Goal: Information Seeking & Learning: Check status

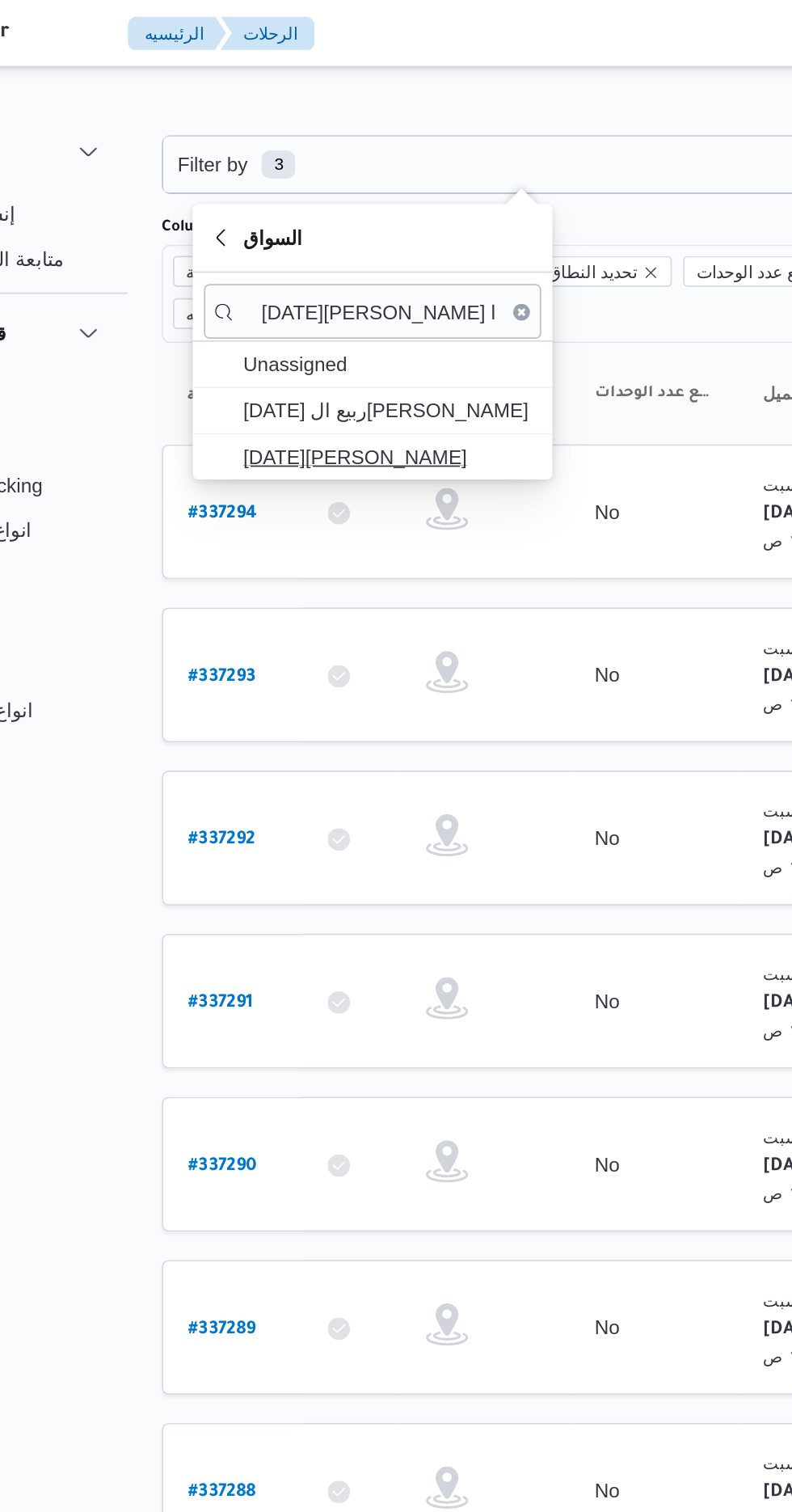
type input "[DATE][PERSON_NAME] ا"
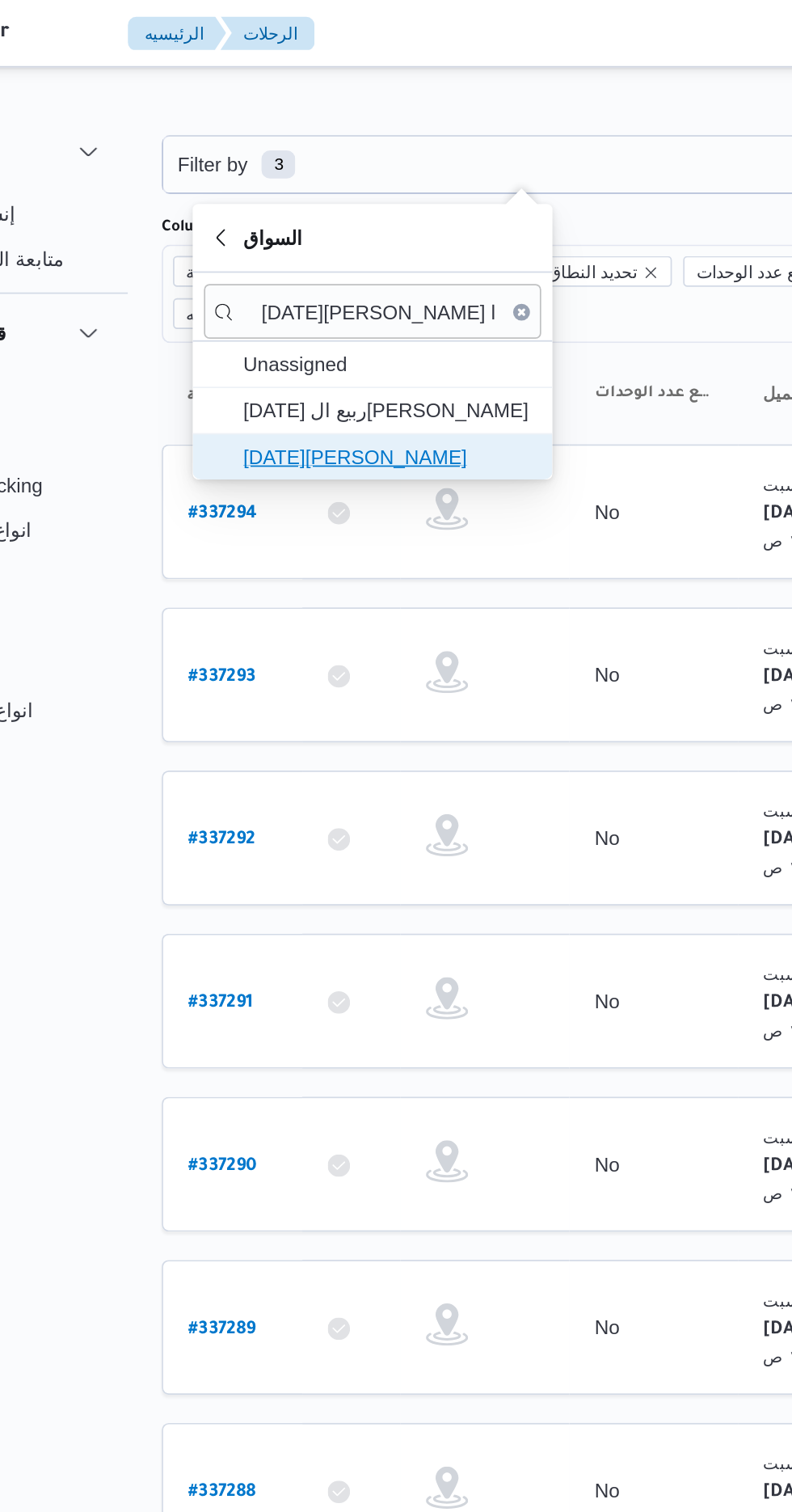
click at [286, 260] on span "[DATE][PERSON_NAME]" at bounding box center [341, 263] width 168 height 20
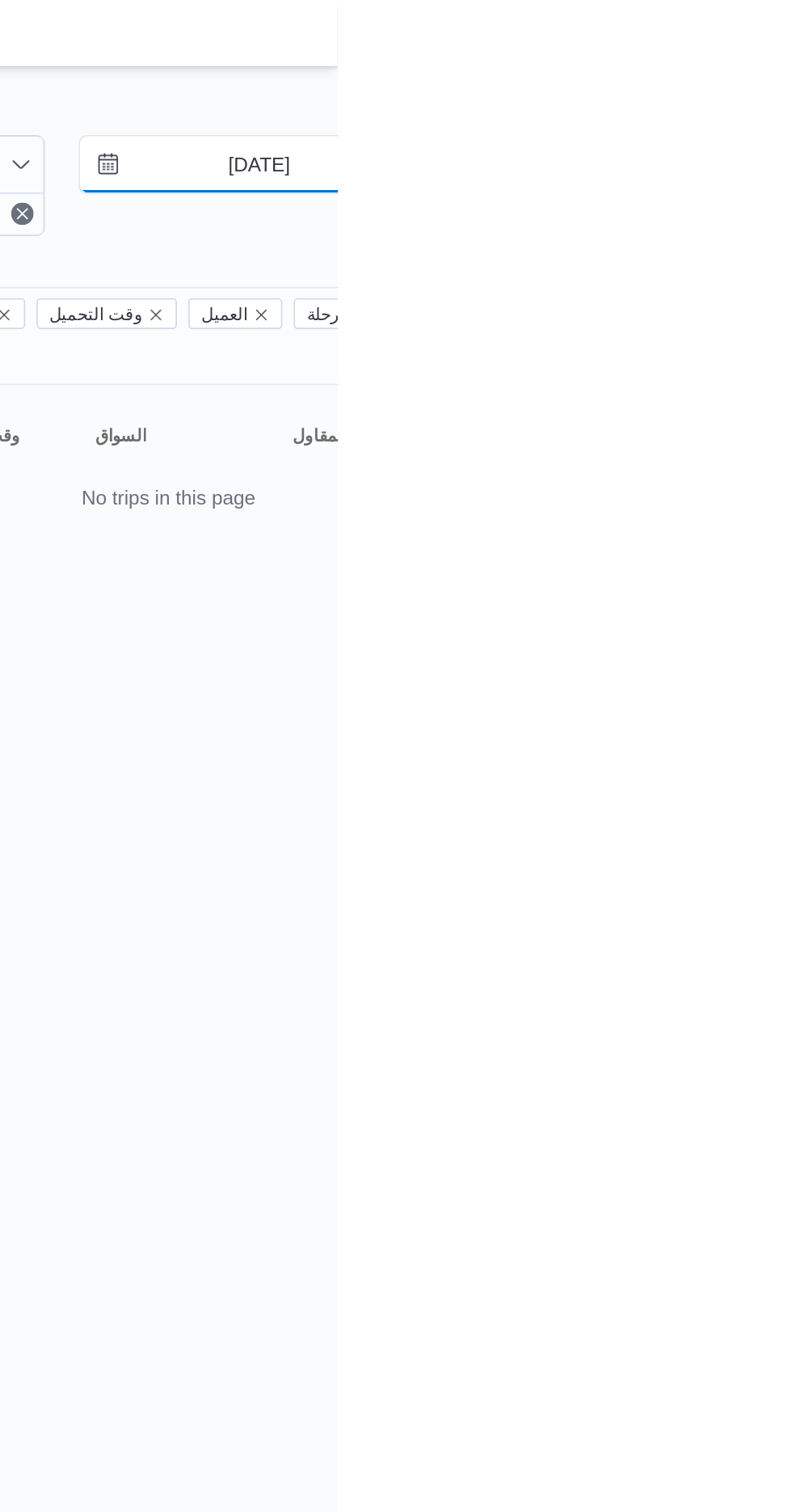
click at [751, 93] on input "[DATE]" at bounding box center [736, 95] width 183 height 32
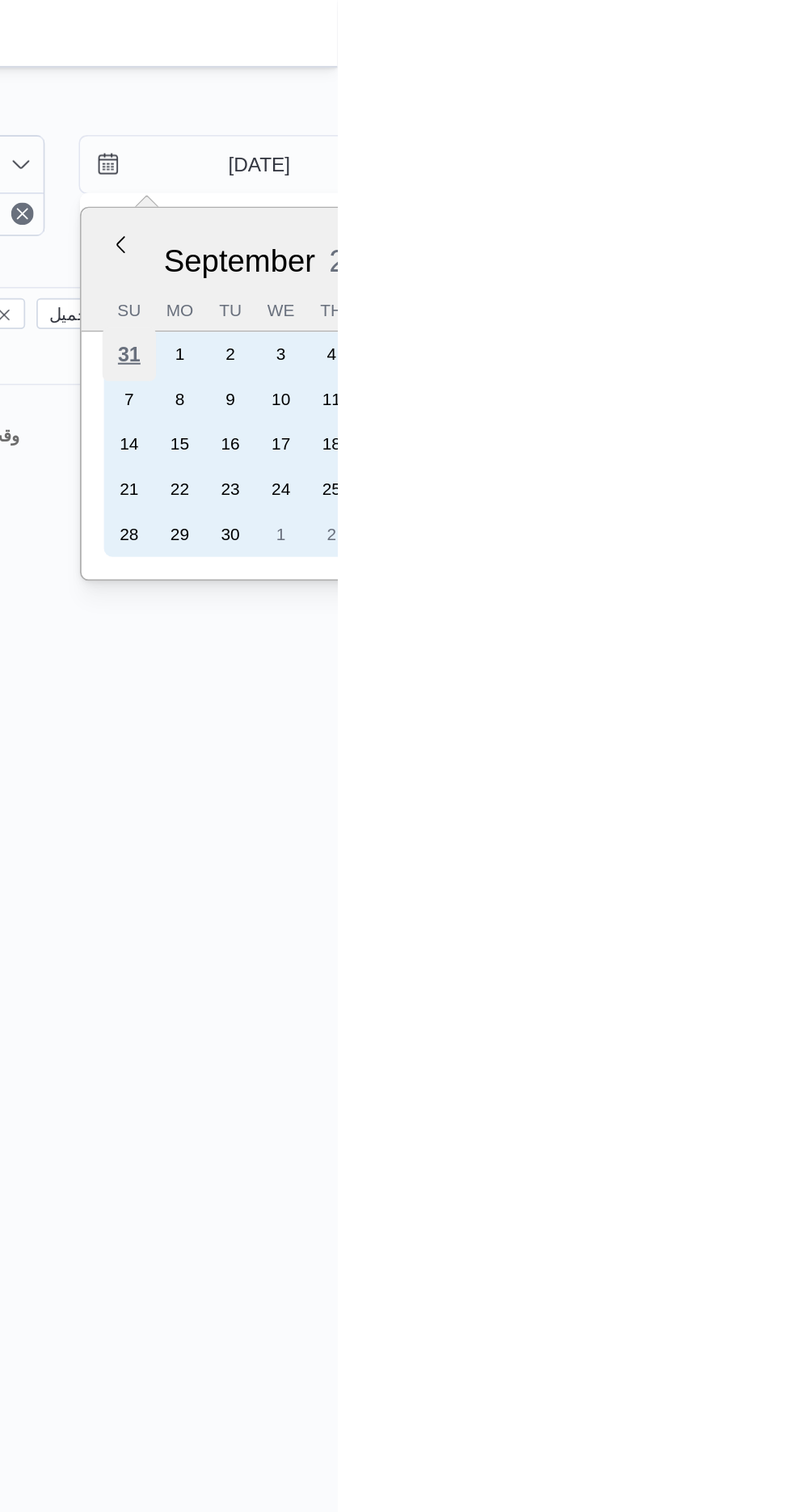
click at [673, 213] on div "31" at bounding box center [673, 204] width 31 height 31
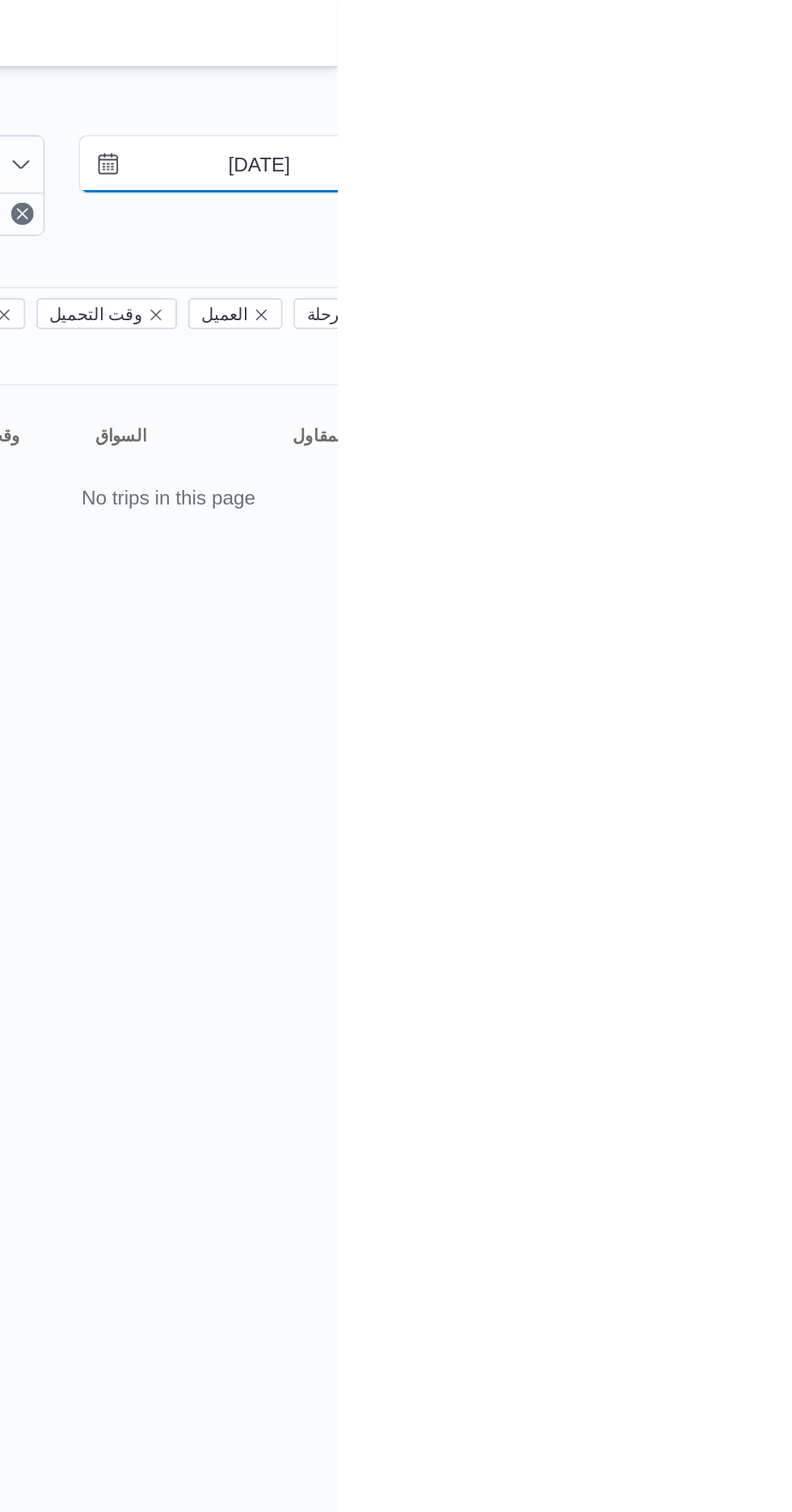
click at [719, 99] on input "[DATE]" at bounding box center [736, 95] width 183 height 32
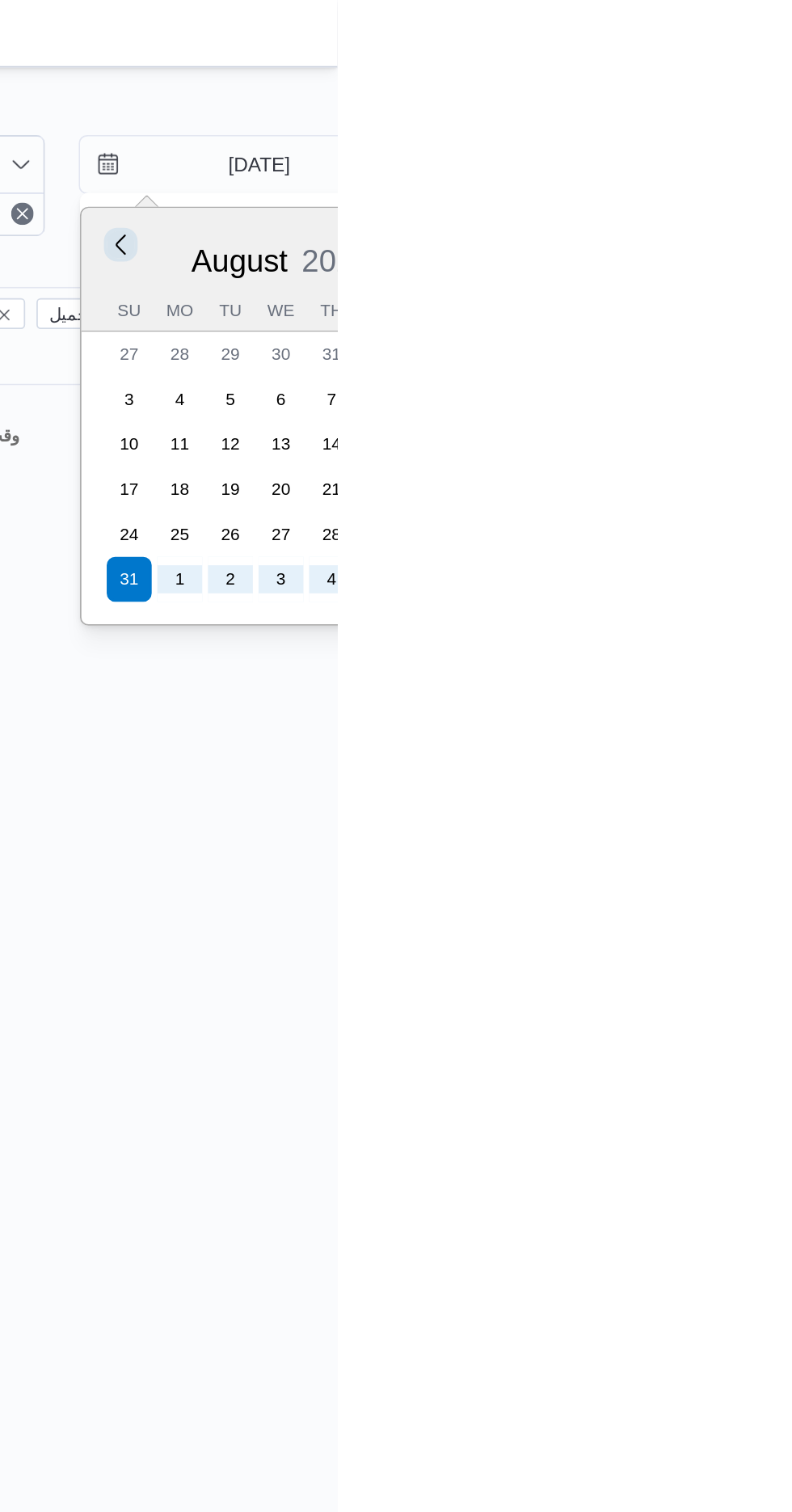
click at [661, 142] on button "Previous Month" at bounding box center [668, 140] width 15 height 15
type input "[DATE]"
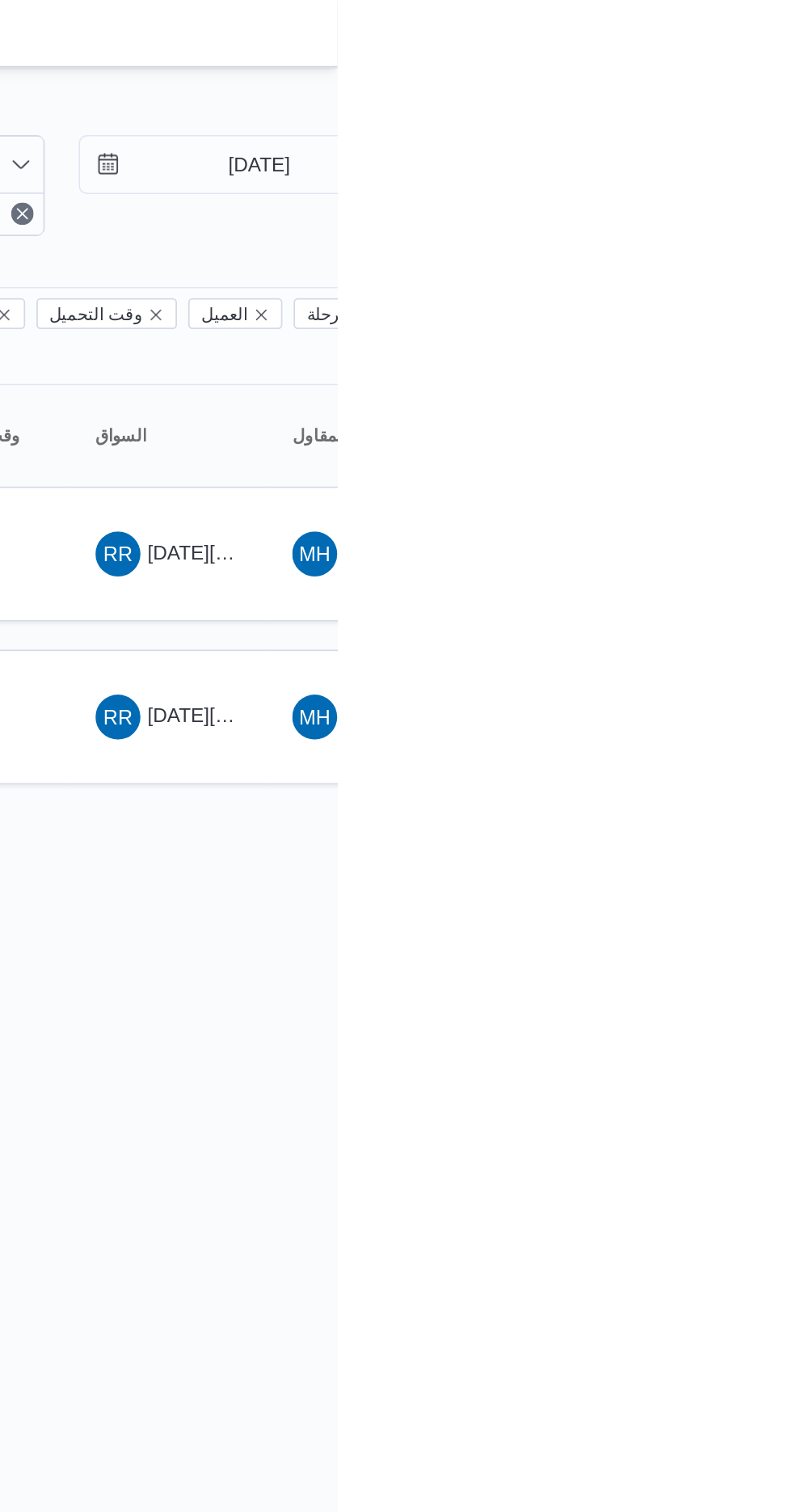
click at [716, 615] on html "Control Center الرئيسيه الرحلات English عربي Dark mode Logout الطلبات إنشاء طلب…" at bounding box center [396, 756] width 792 height 1512
click at [702, 405] on span "[DATE][PERSON_NAME]" at bounding box center [747, 411] width 129 height 13
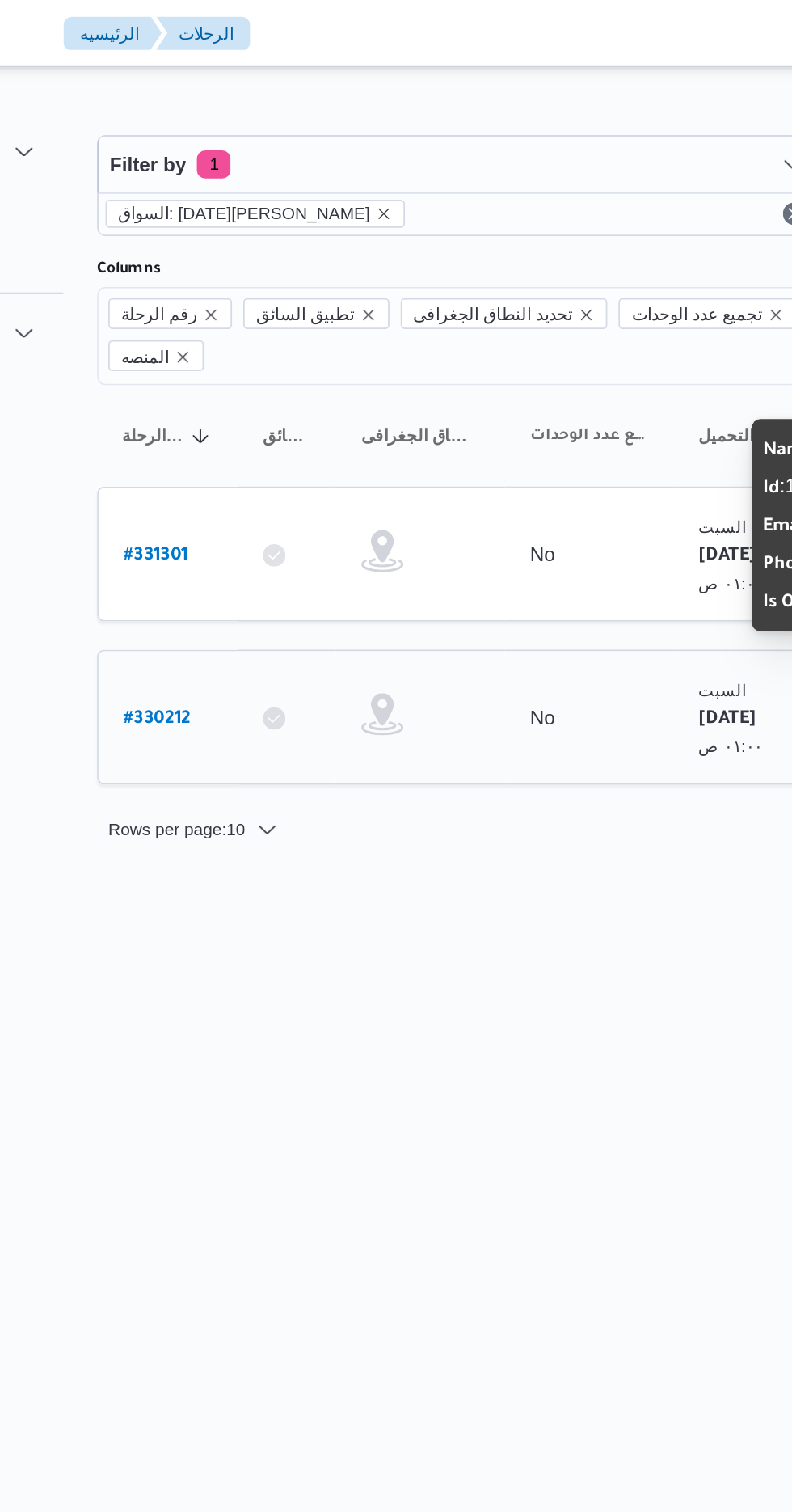
click at [227, 408] on b "# 330212" at bounding box center [246, 414] width 39 height 11
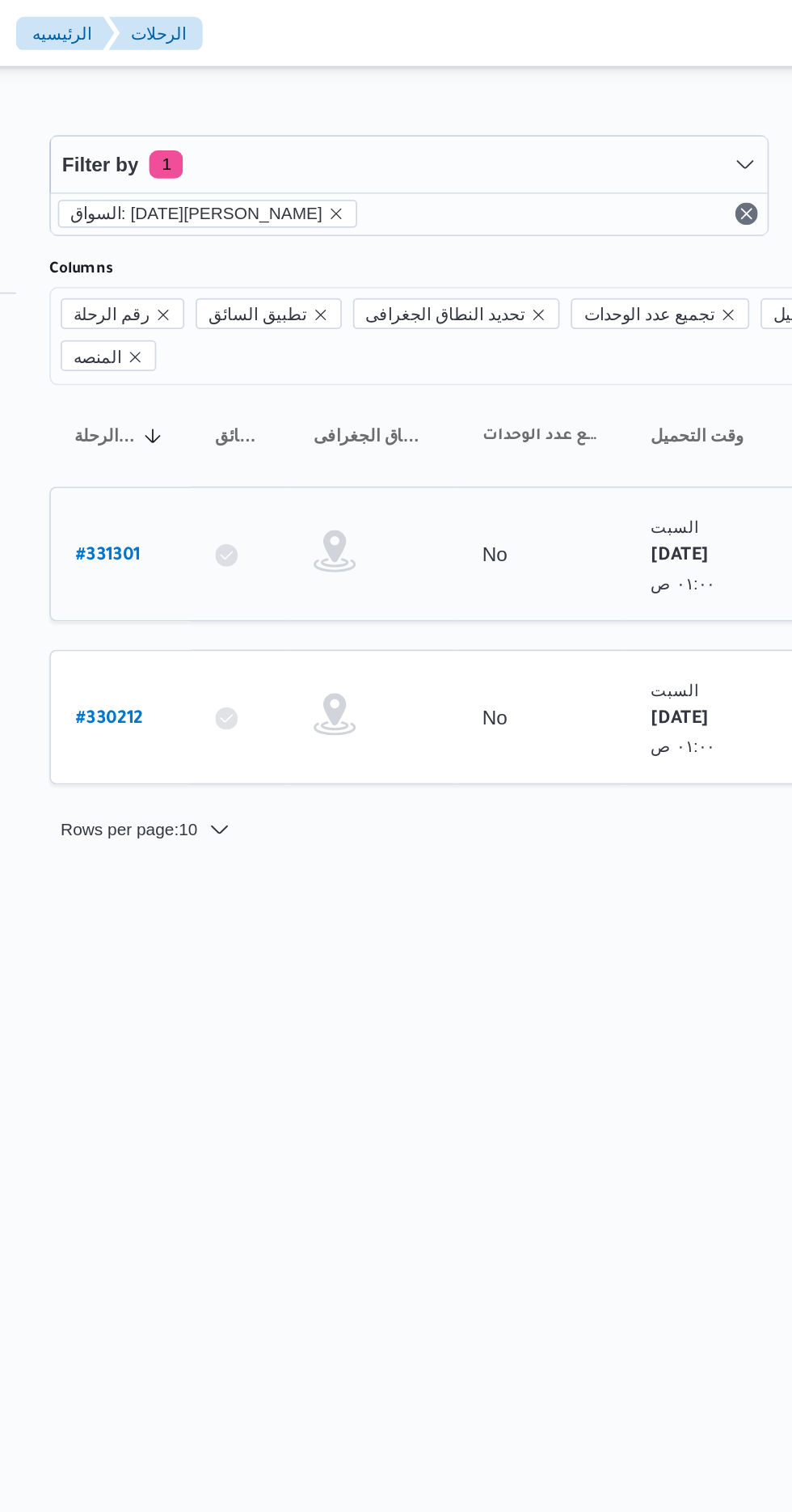
click at [240, 315] on b "# 331301" at bounding box center [245, 320] width 38 height 11
